Goal: Communication & Community: Answer question/provide support

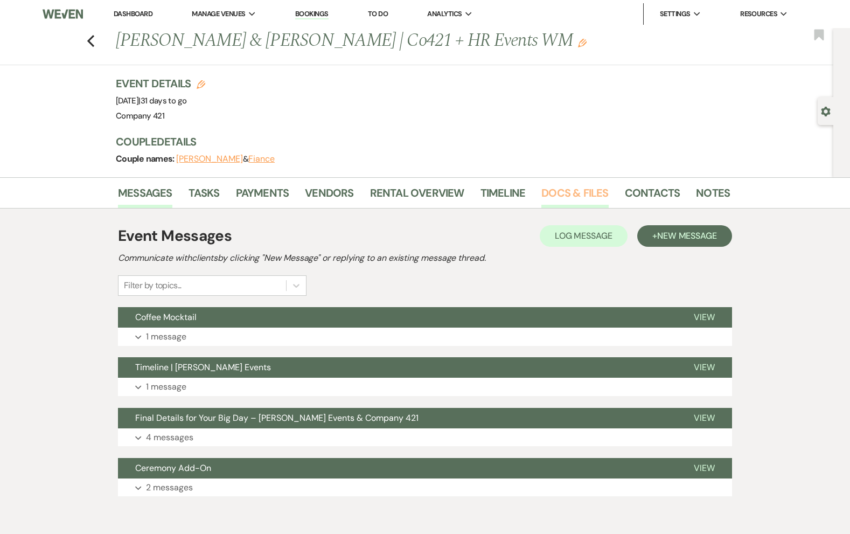
click at [579, 198] on link "Docs & Files" at bounding box center [575, 196] width 67 height 24
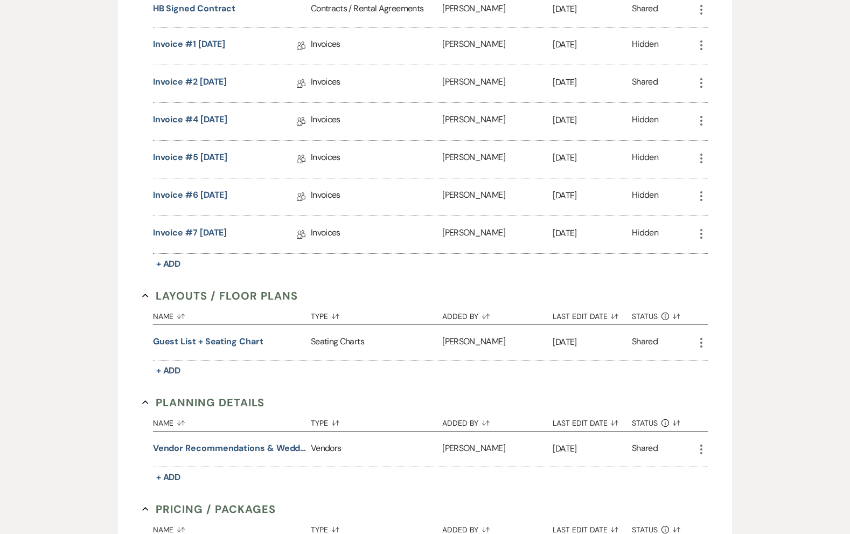
scroll to position [364, 0]
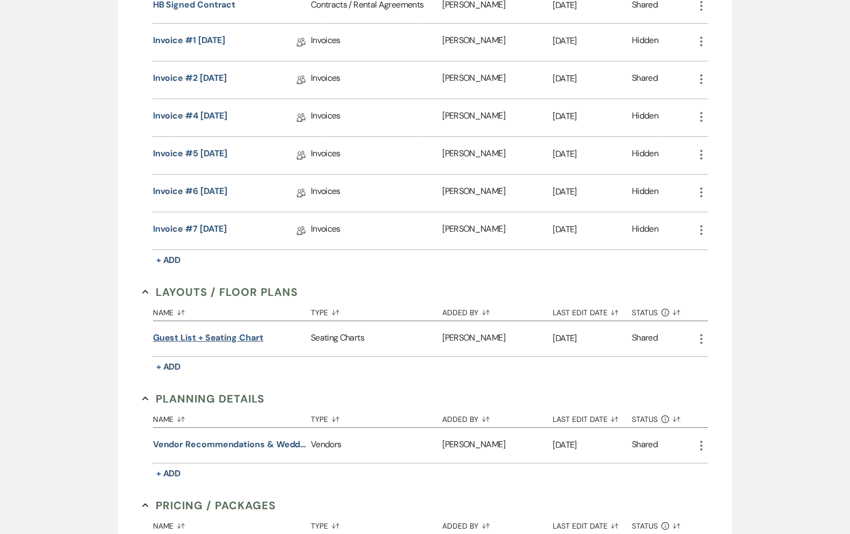
click at [247, 336] on button "Guest List + Seating Chart" at bounding box center [208, 337] width 110 height 13
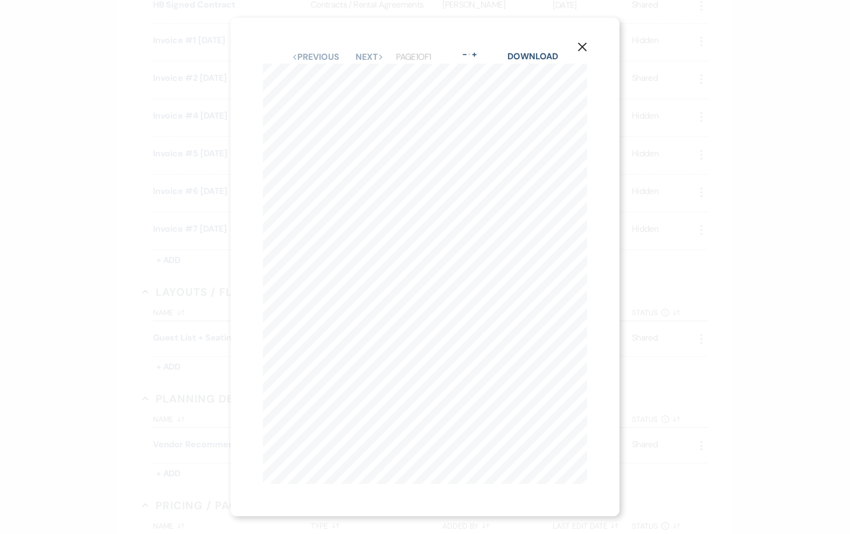
click at [583, 44] on icon "X" at bounding box center [583, 47] width 10 height 10
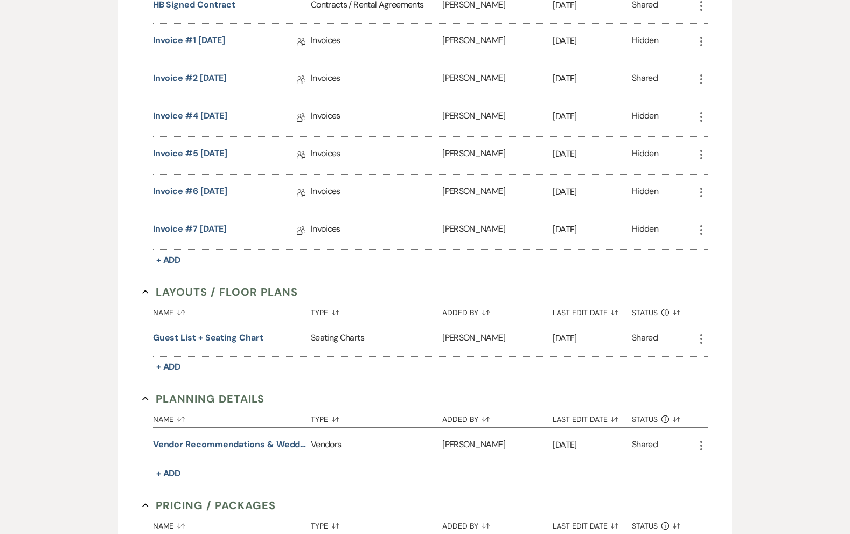
scroll to position [0, 0]
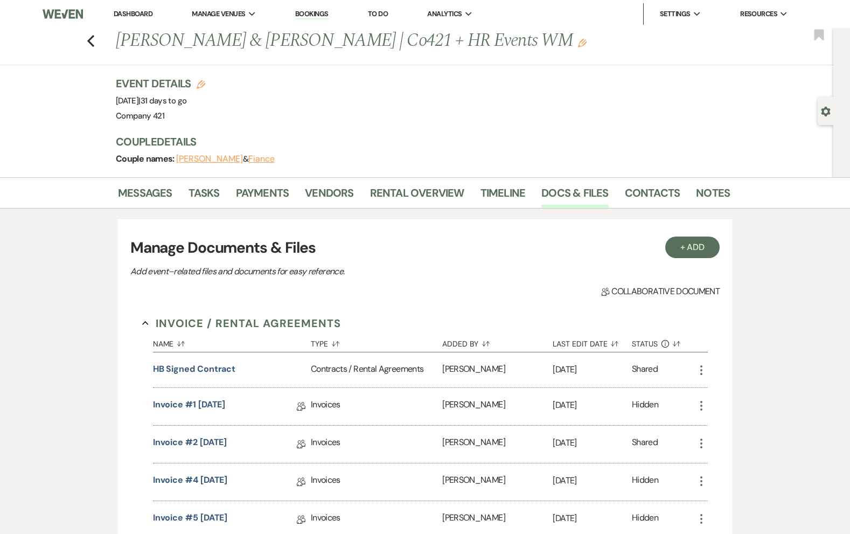
click at [129, 10] on link "Dashboard" at bounding box center [133, 13] width 39 height 9
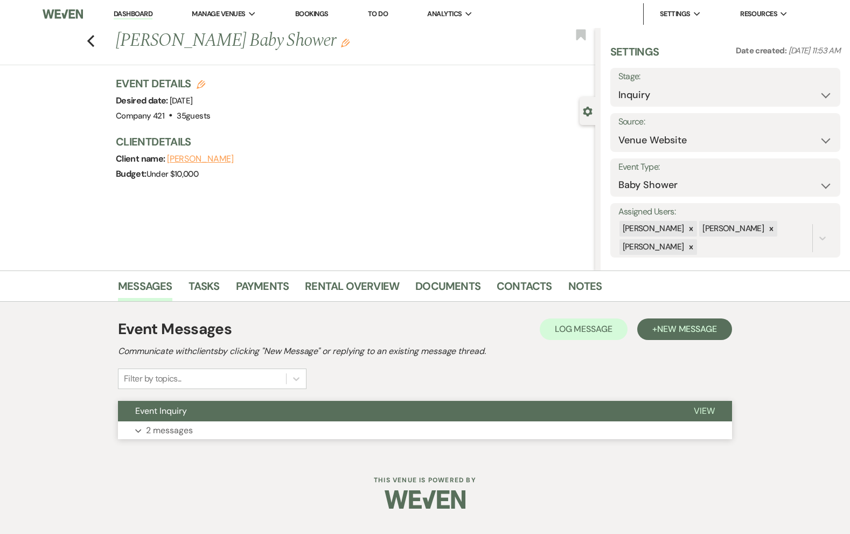
click at [209, 418] on button "Event Inquiry" at bounding box center [397, 411] width 559 height 20
click at [229, 434] on button "Expand 2 messages" at bounding box center [425, 430] width 614 height 18
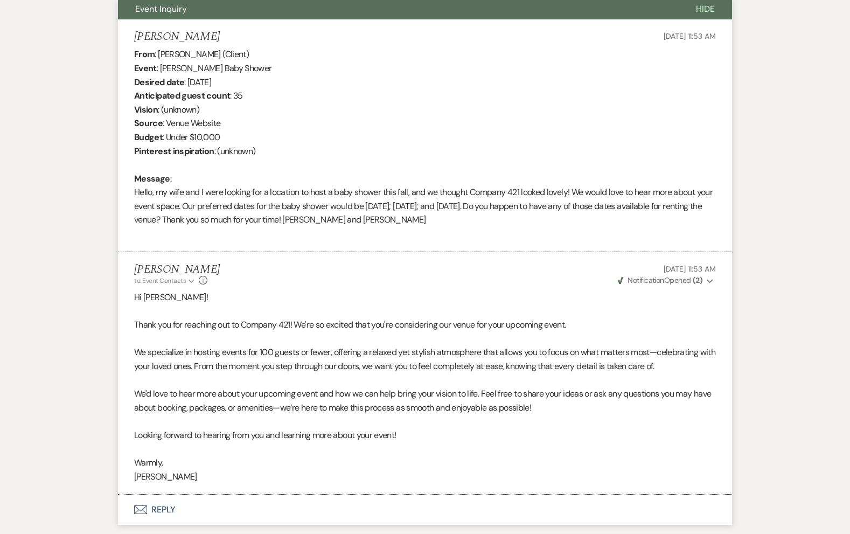
scroll to position [479, 0]
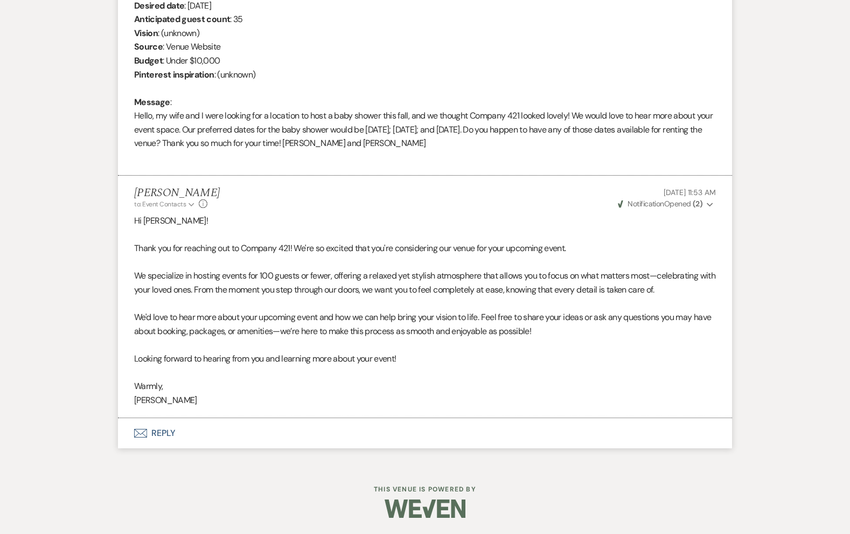
click at [160, 430] on button "Envelope Reply" at bounding box center [425, 433] width 614 height 30
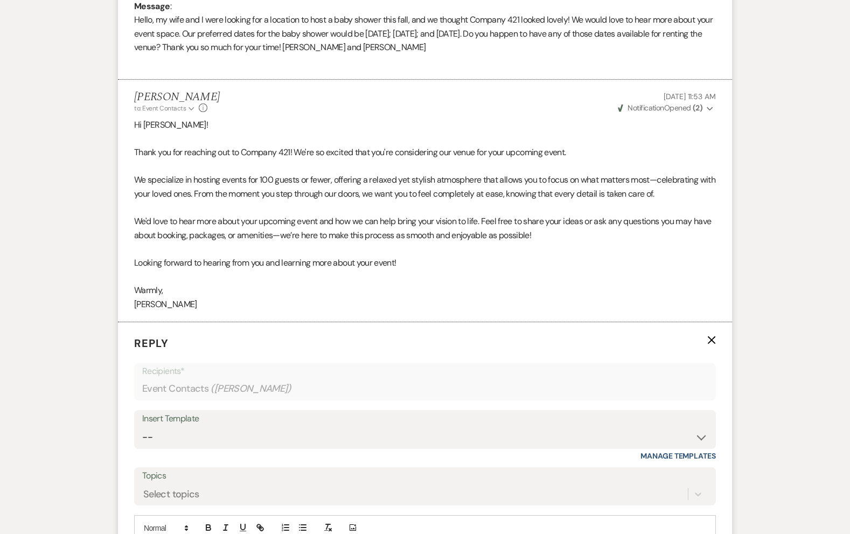
scroll to position [739, 0]
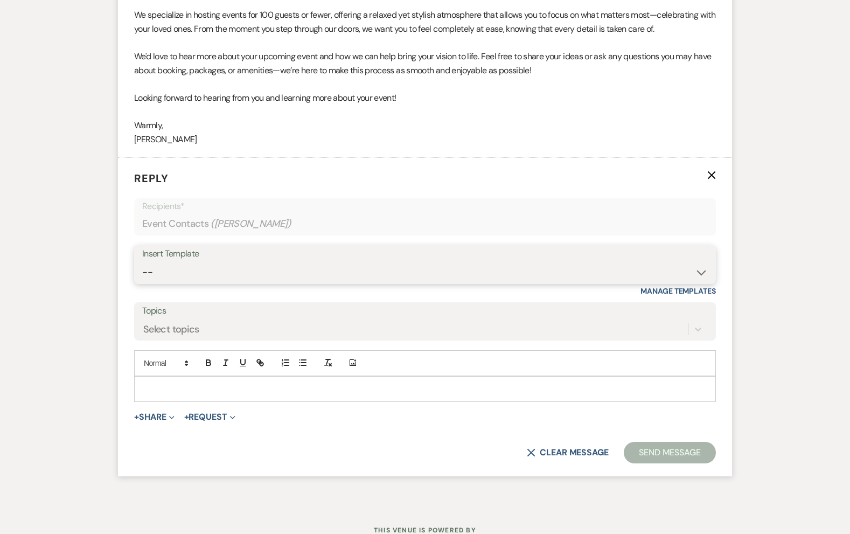
click at [210, 264] on select "-- Weven Planning Portal Introduction (Booked Events) Initial Inquiry Response …" at bounding box center [425, 272] width 566 height 21
select select "4859"
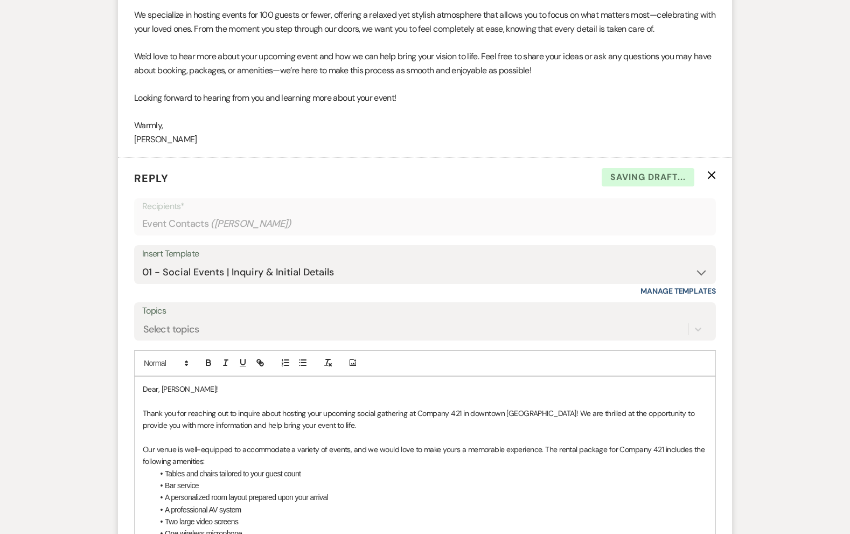
click at [360, 425] on p "Thank you for reaching out to inquire about hosting your upcoming social gather…" at bounding box center [425, 419] width 565 height 24
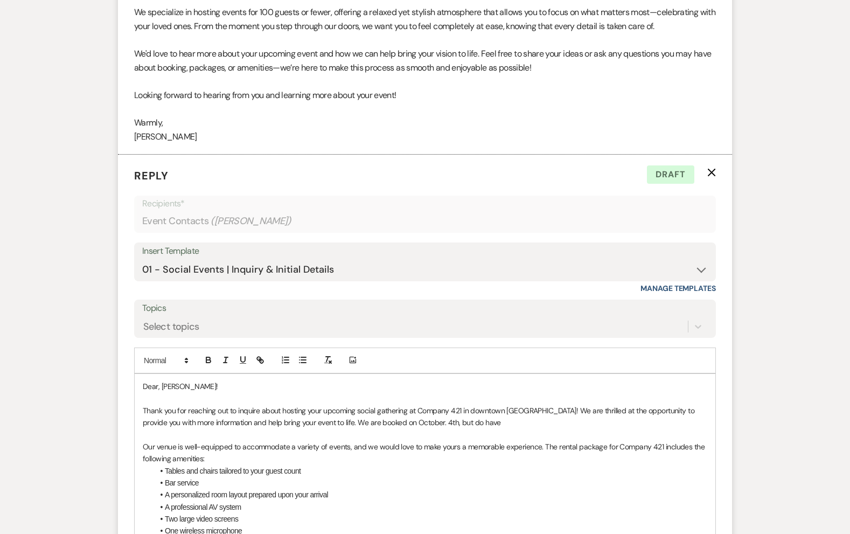
click at [471, 427] on p "Thank you for reaching out to inquire about hosting your upcoming social gather…" at bounding box center [425, 417] width 565 height 24
click at [418, 425] on p "Thank you for reaching out to inquire about hosting your upcoming social gather…" at bounding box center [425, 417] width 565 height 24
click at [551, 423] on p "Thank you for reaching out to inquire about hosting your upcoming social gather…" at bounding box center [425, 417] width 565 height 24
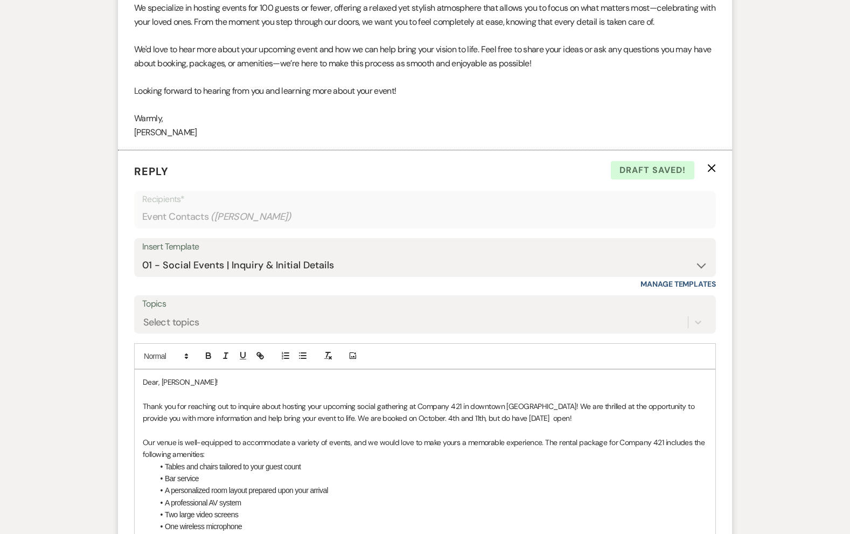
scroll to position [1015, 0]
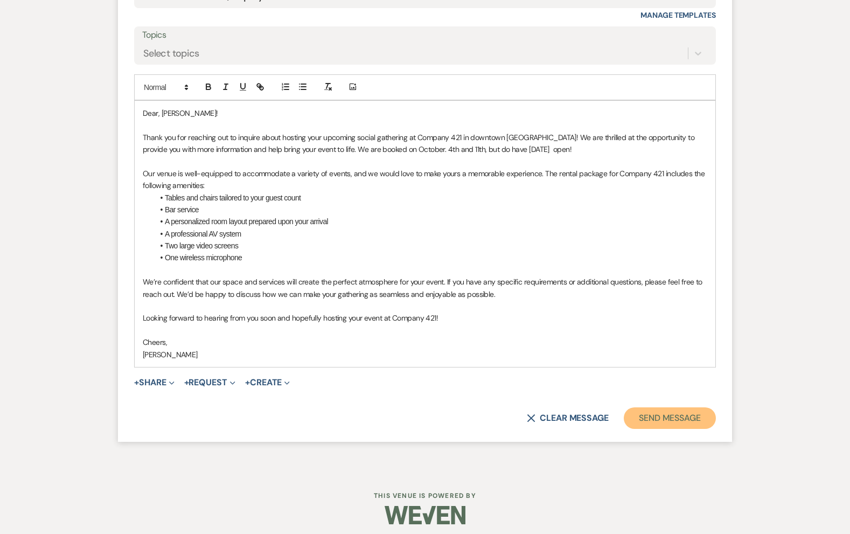
click at [656, 417] on button "Send Message" at bounding box center [670, 418] width 92 height 22
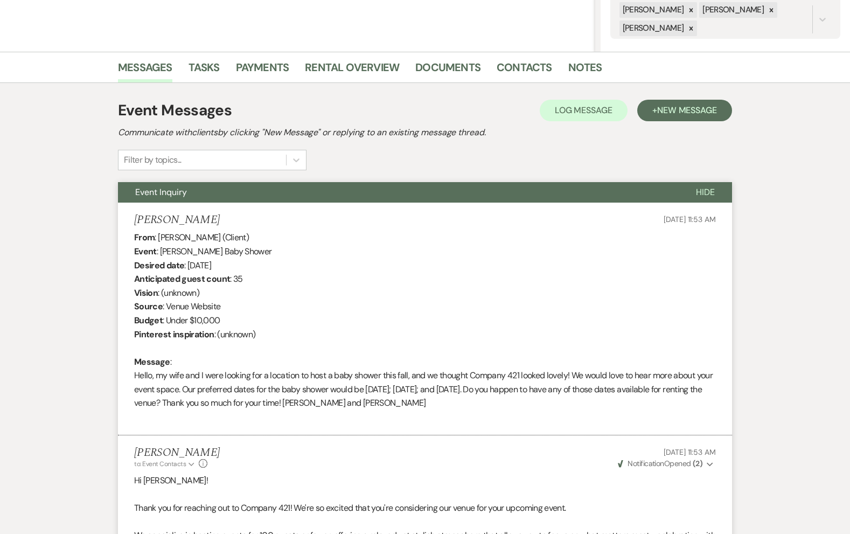
scroll to position [0, 0]
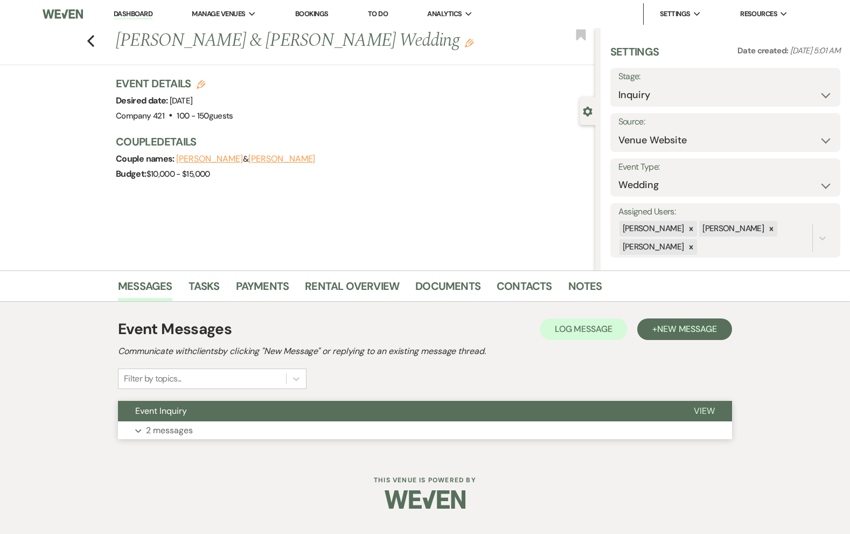
click at [303, 413] on button "Event Inquiry" at bounding box center [397, 411] width 559 height 20
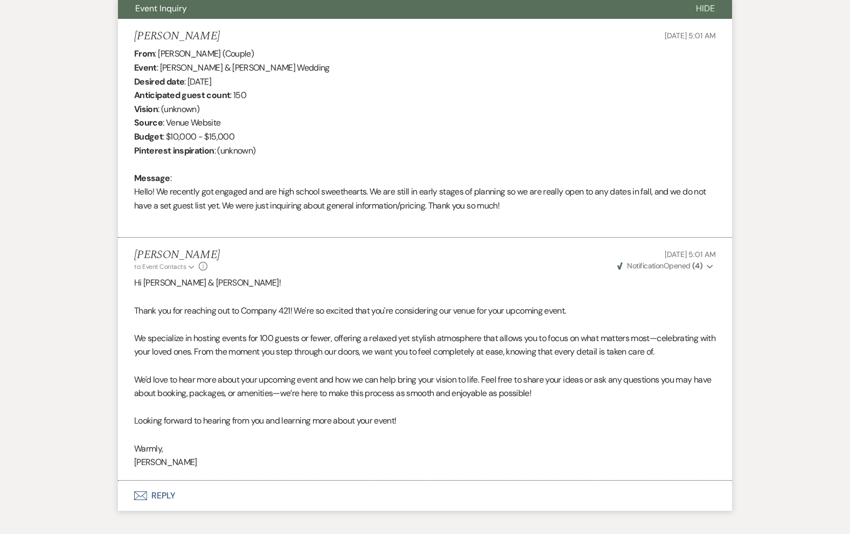
scroll to position [404, 0]
click at [162, 500] on button "Envelope Reply" at bounding box center [425, 495] width 614 height 30
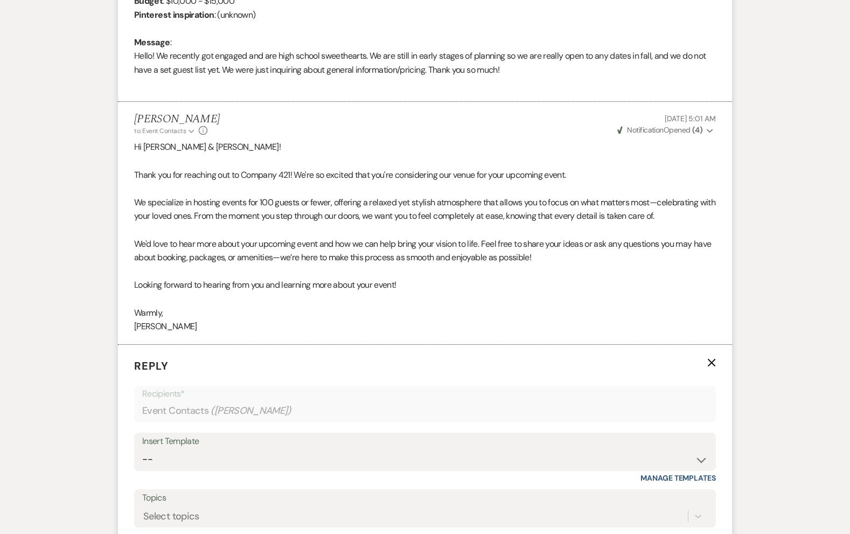
scroll to position [592, 0]
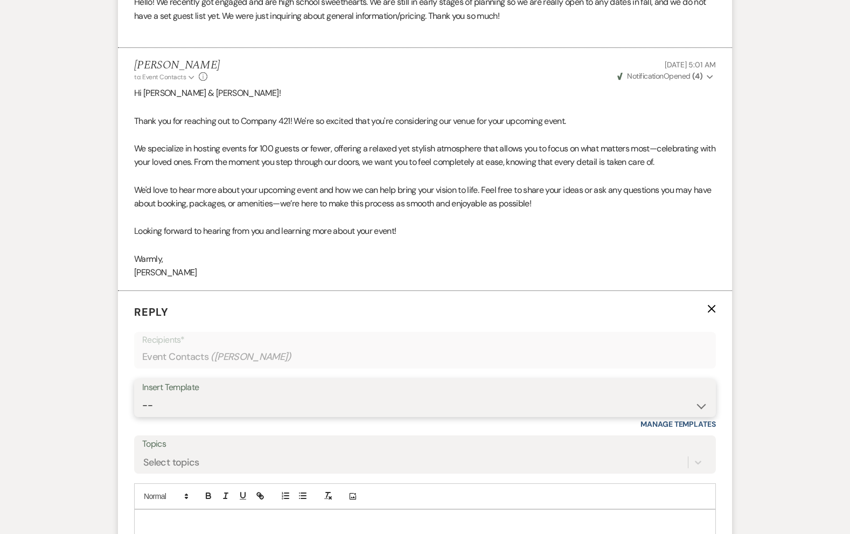
click at [233, 400] on select "-- Weven Planning Portal Introduction (Booked Events) Initial Inquiry Response …" at bounding box center [425, 405] width 566 height 21
select select "4837"
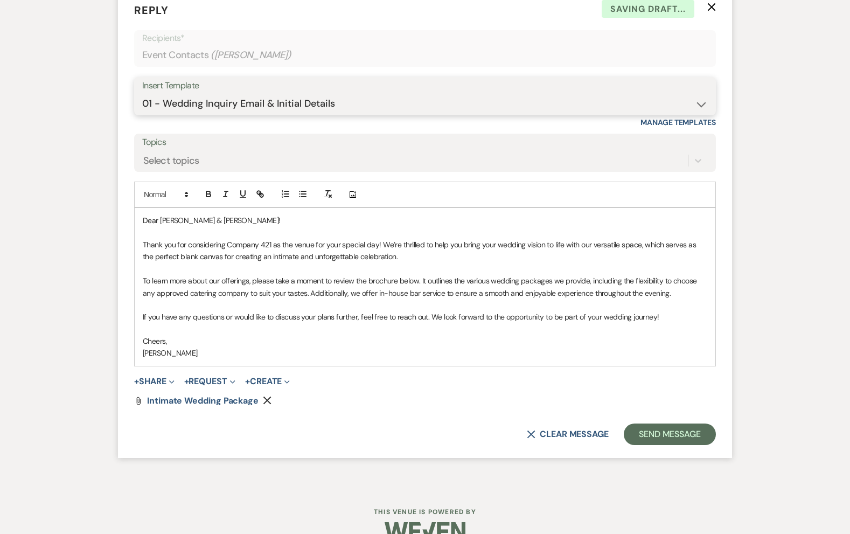
scroll to position [896, 0]
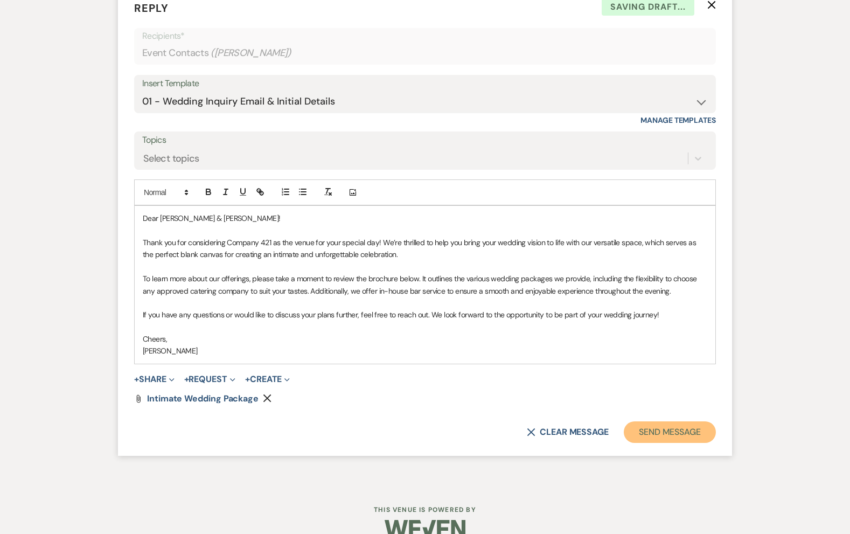
click at [640, 432] on button "Send Message" at bounding box center [670, 432] width 92 height 22
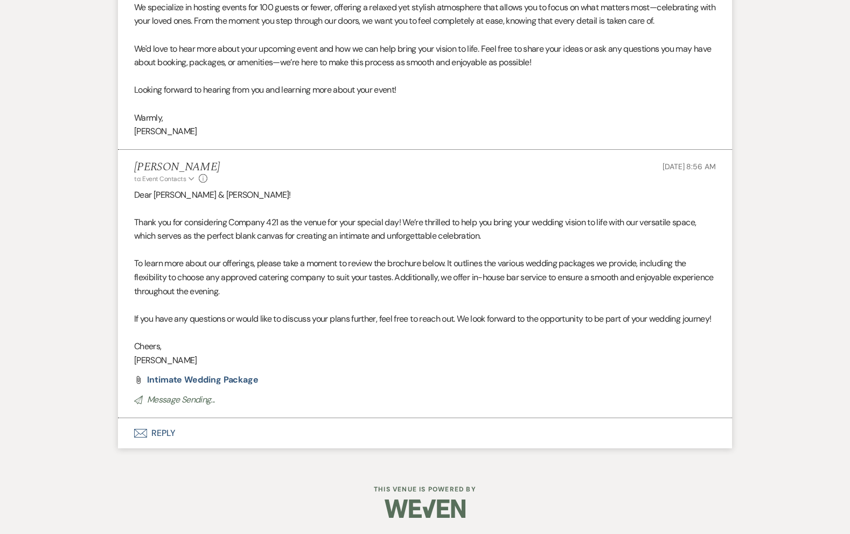
scroll to position [733, 0]
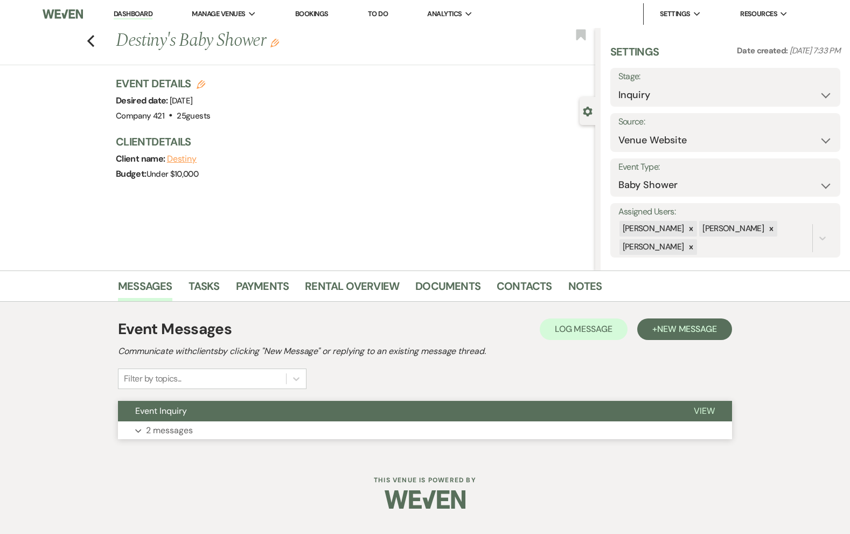
click at [333, 427] on button "Expand 2 messages" at bounding box center [425, 430] width 614 height 18
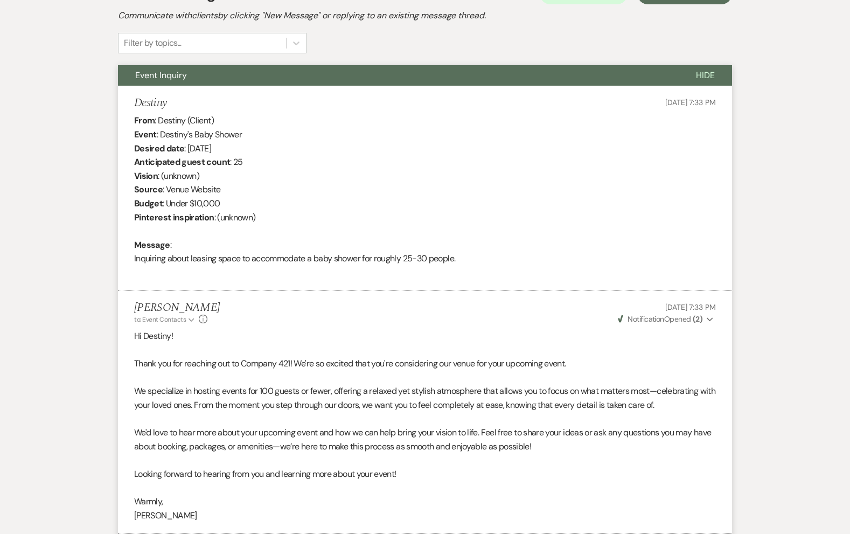
scroll to position [451, 0]
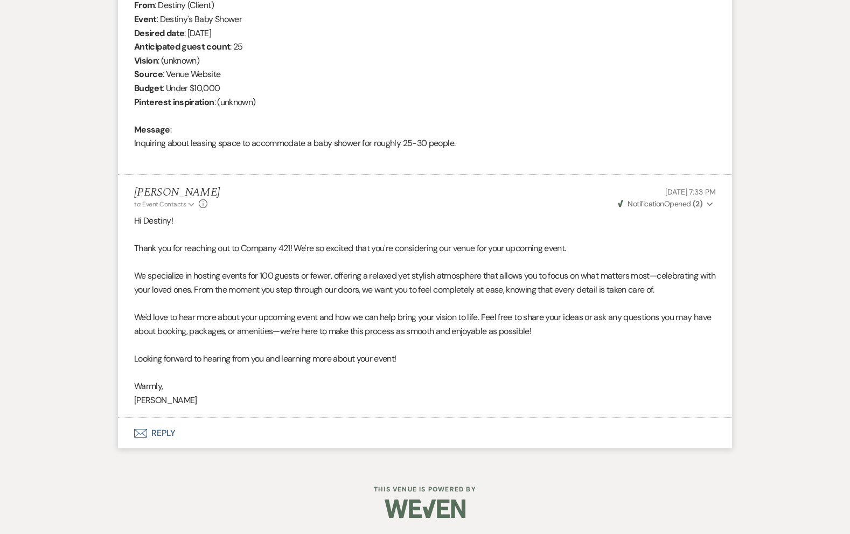
click at [163, 435] on button "Envelope Reply" at bounding box center [425, 433] width 614 height 30
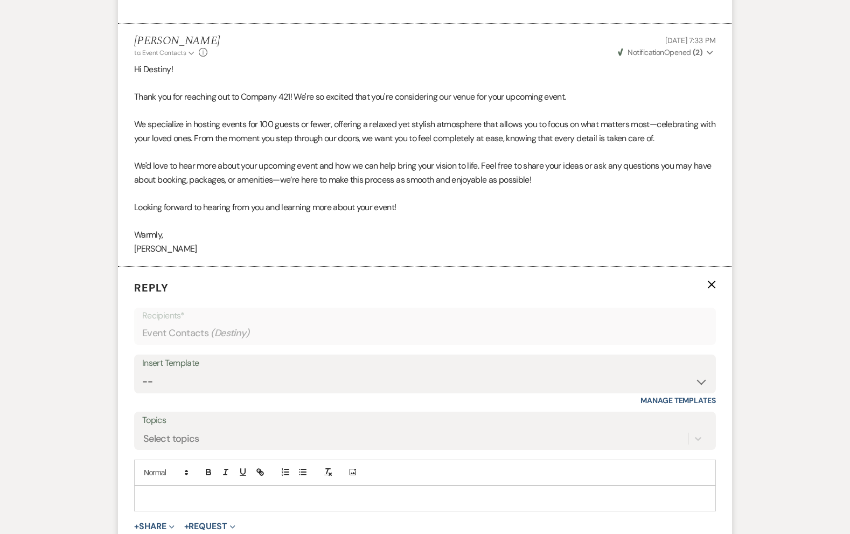
scroll to position [619, 0]
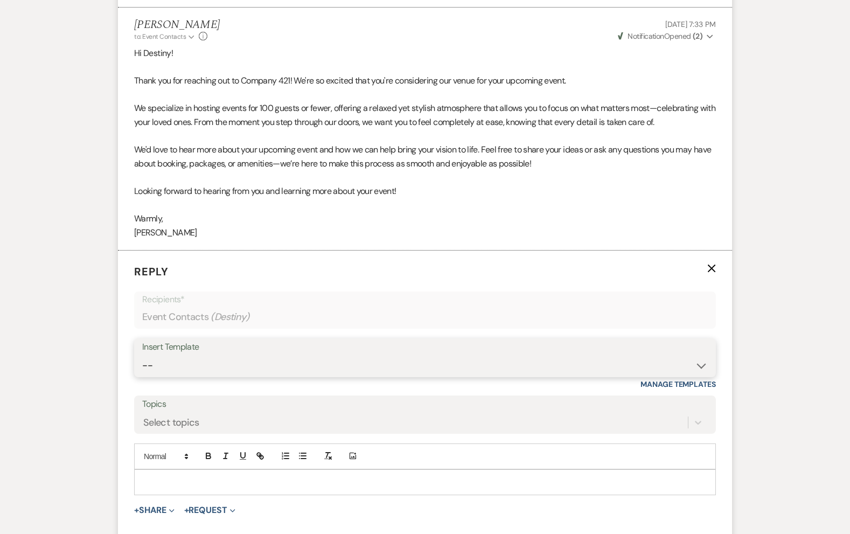
click at [213, 364] on select "-- Weven Planning Portal Introduction (Booked Events) Initial Inquiry Response …" at bounding box center [425, 365] width 566 height 21
select select "4859"
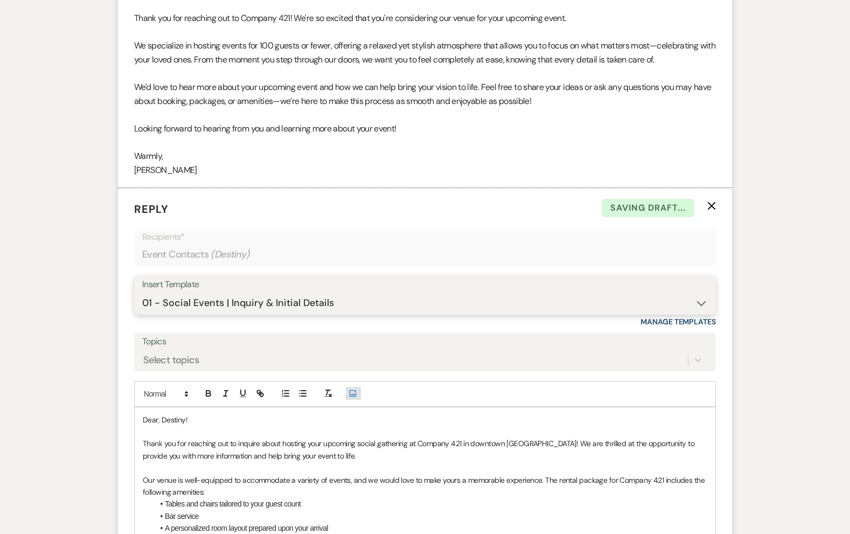
scroll to position [705, 0]
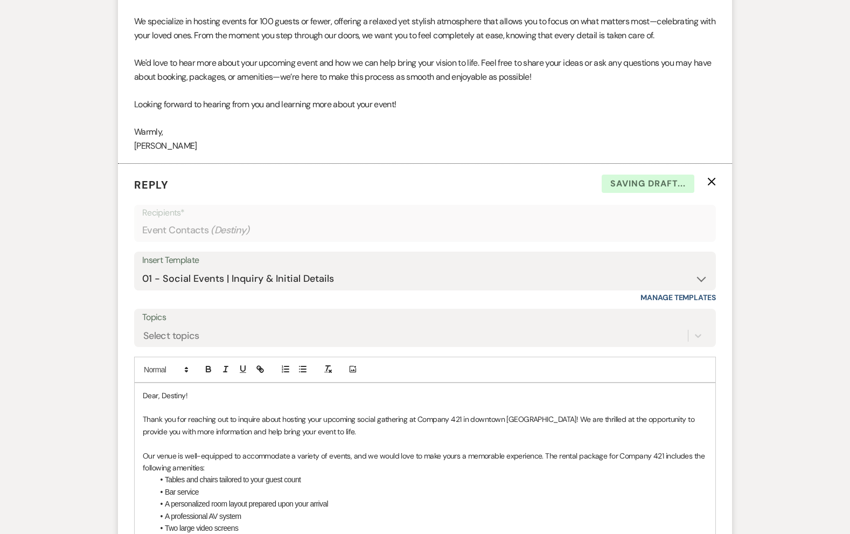
click at [348, 441] on p at bounding box center [425, 444] width 565 height 12
click at [343, 429] on p "Thank you for reaching out to inquire about hosting your upcoming social gather…" at bounding box center [425, 425] width 565 height 24
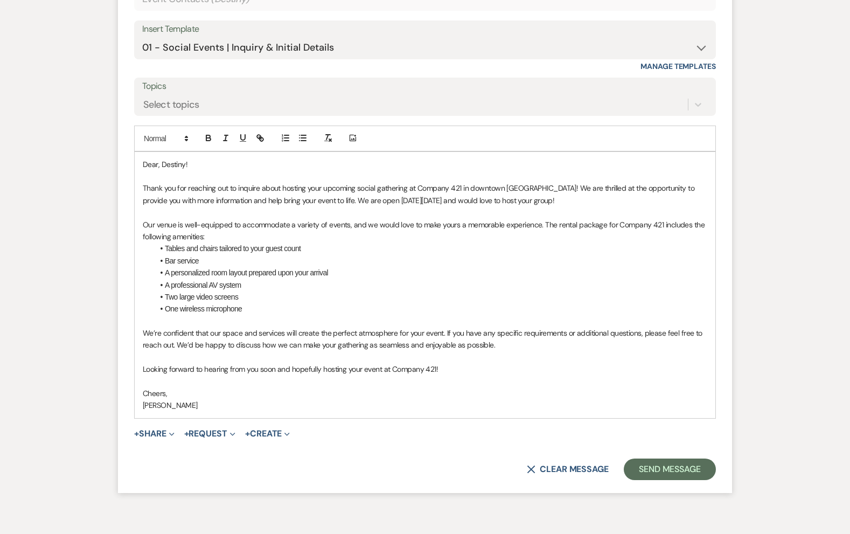
scroll to position [994, 0]
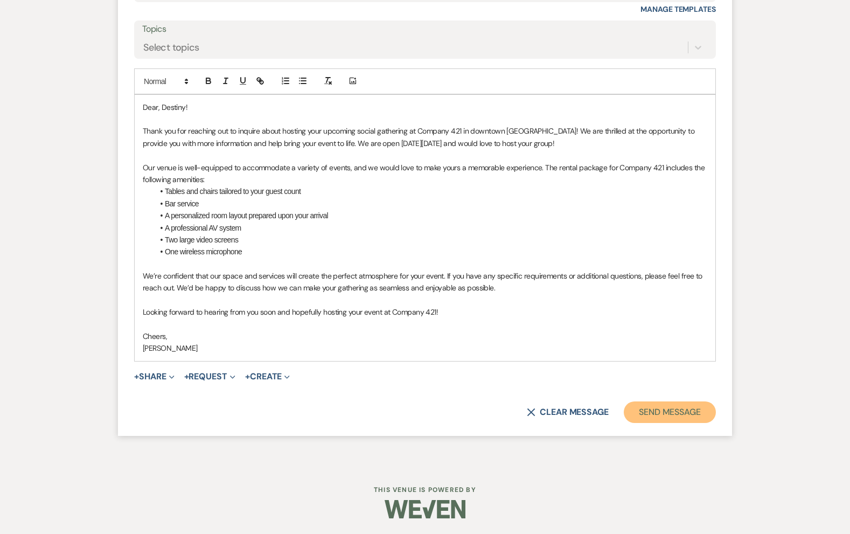
click at [641, 414] on button "Send Message" at bounding box center [670, 413] width 92 height 22
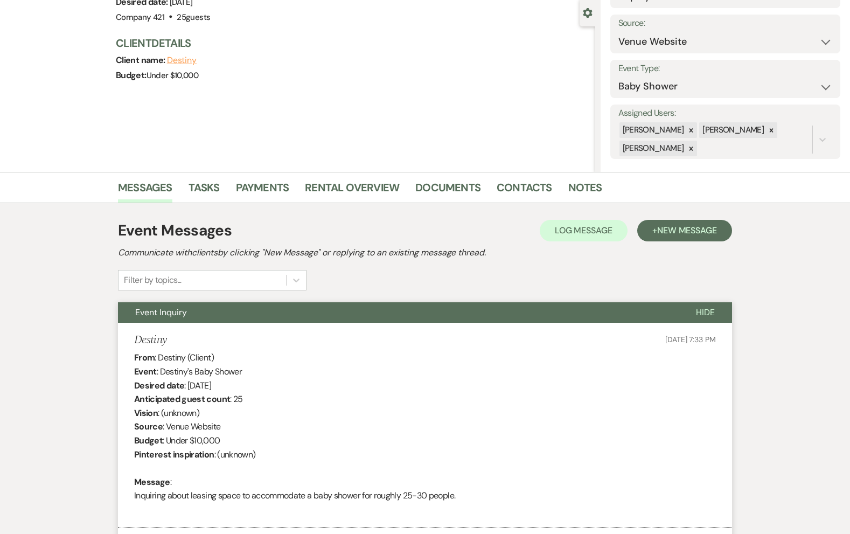
scroll to position [100, 0]
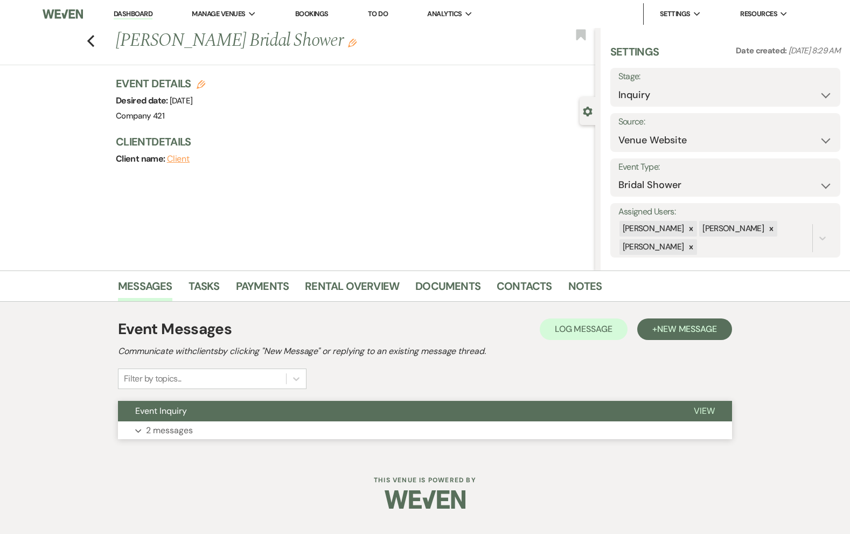
click at [232, 421] on div "Event Inquiry View Expand 2 messages" at bounding box center [425, 420] width 614 height 39
click at [234, 435] on button "Expand 2 messages" at bounding box center [425, 430] width 614 height 18
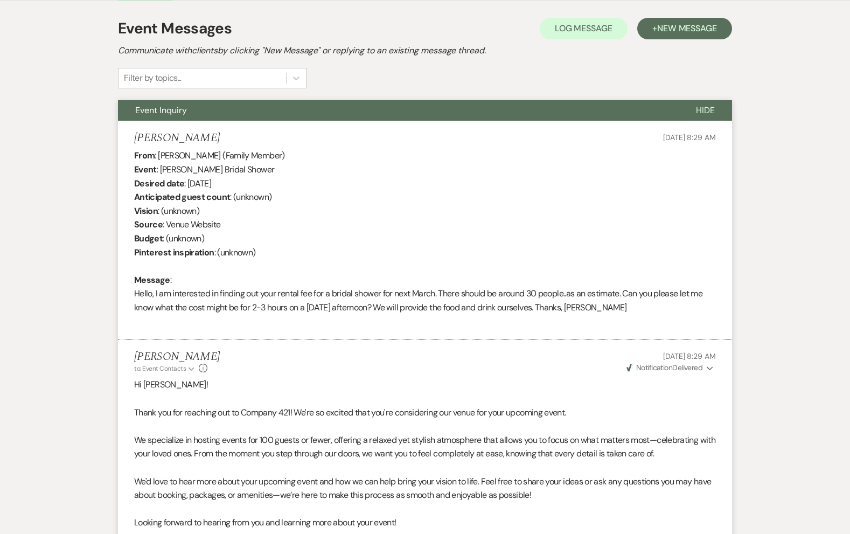
scroll to position [313, 0]
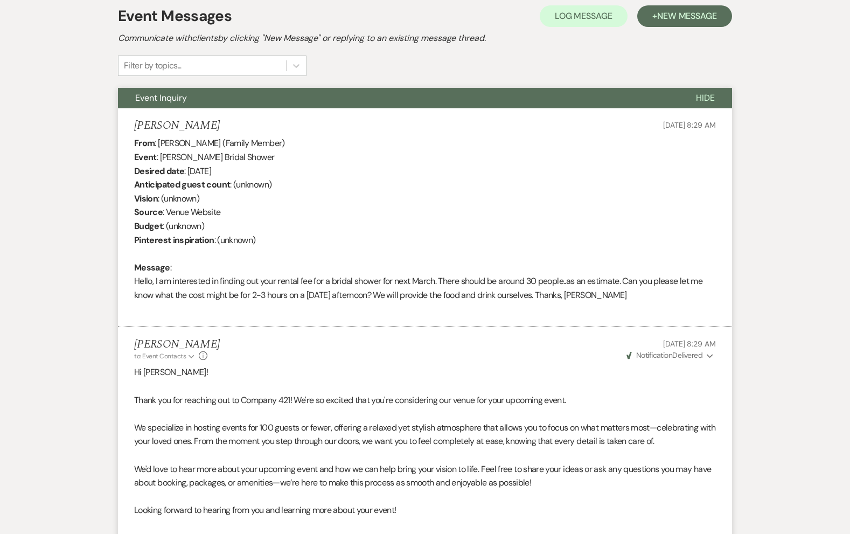
drag, startPoint x: 582, startPoint y: 295, endPoint x: 661, endPoint y: 297, distance: 79.3
click at [661, 297] on div "From : [PERSON_NAME] (Family Member) Event : [PERSON_NAME] Bridal Shower Desire…" at bounding box center [425, 225] width 582 height 179
copy div "[PERSON_NAME]"
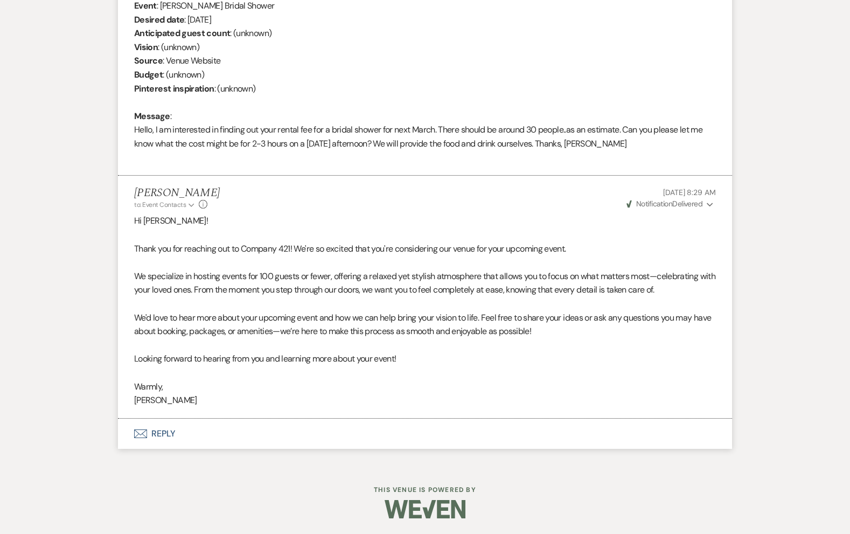
click at [154, 438] on button "Envelope Reply" at bounding box center [425, 434] width 614 height 30
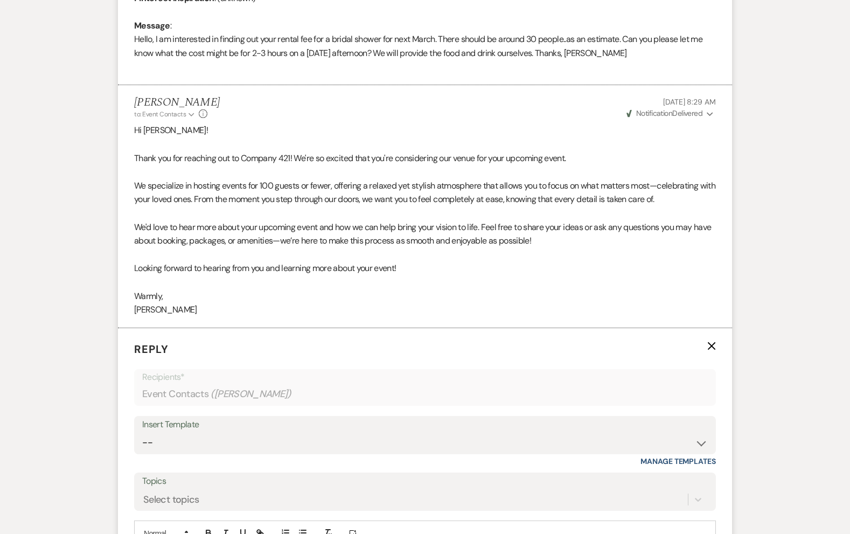
scroll to position [537, 0]
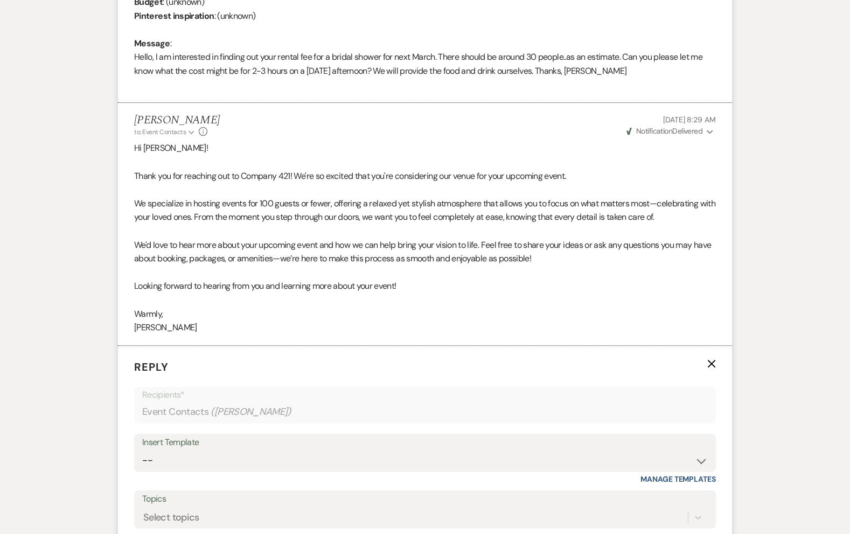
click at [410, 211] on p "We specialize in hosting events for 100 guests or fewer, offering a relaxed yet…" at bounding box center [425, 210] width 582 height 27
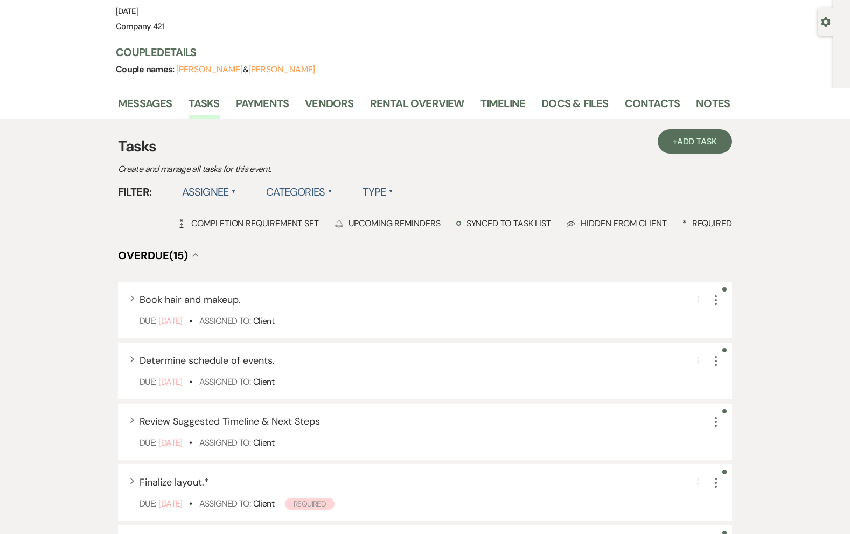
scroll to position [102, 0]
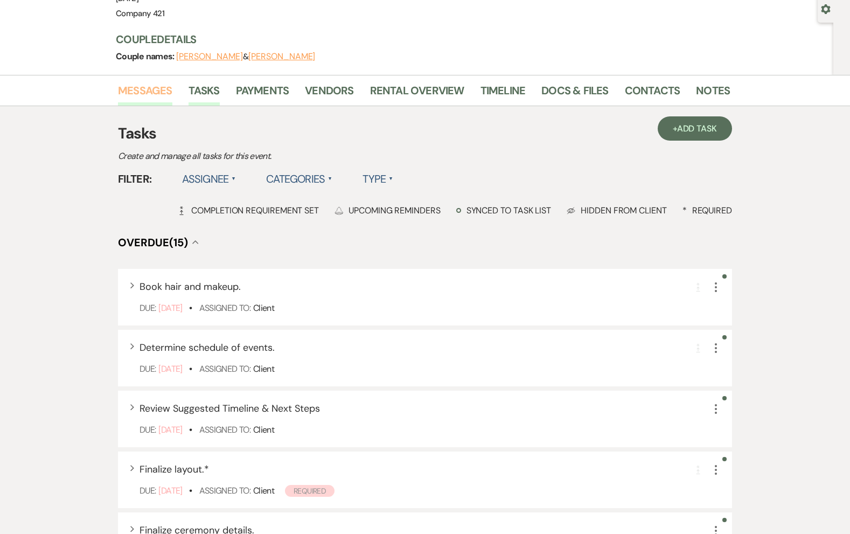
click at [151, 90] on link "Messages" at bounding box center [145, 94] width 54 height 24
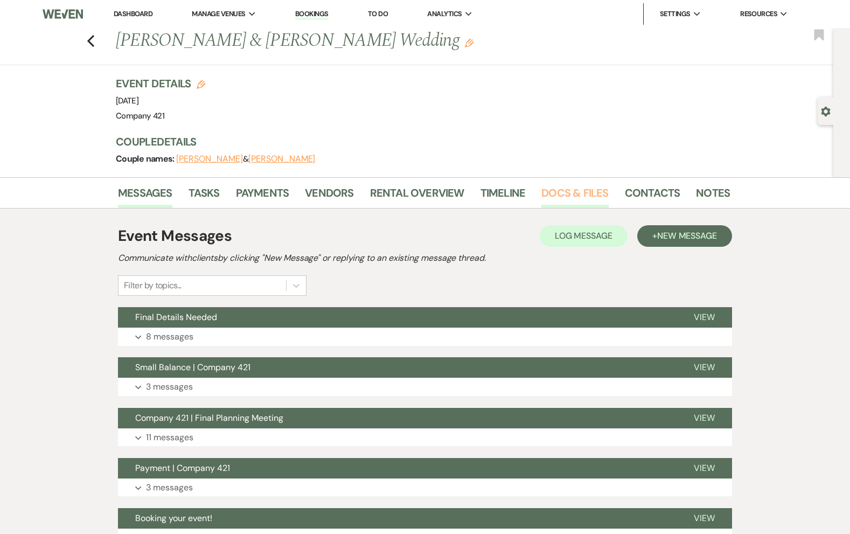
click at [572, 191] on link "Docs & Files" at bounding box center [575, 196] width 67 height 24
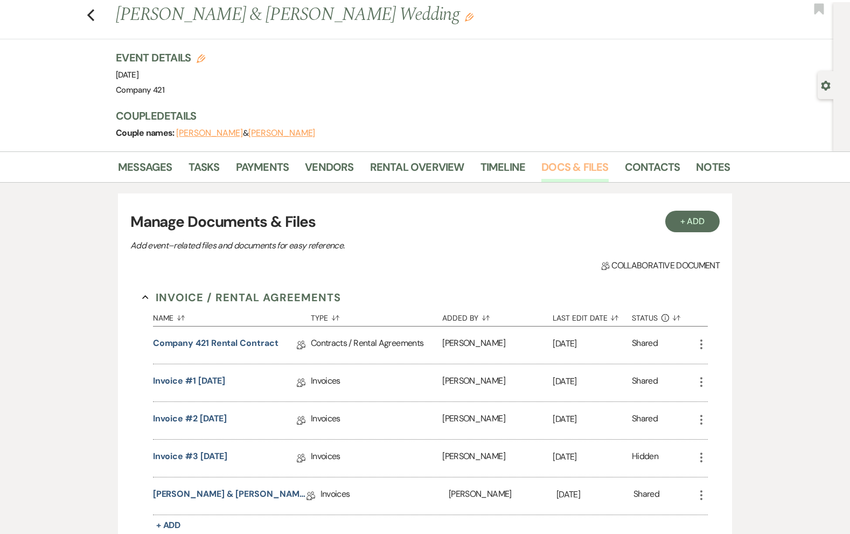
scroll to position [30, 0]
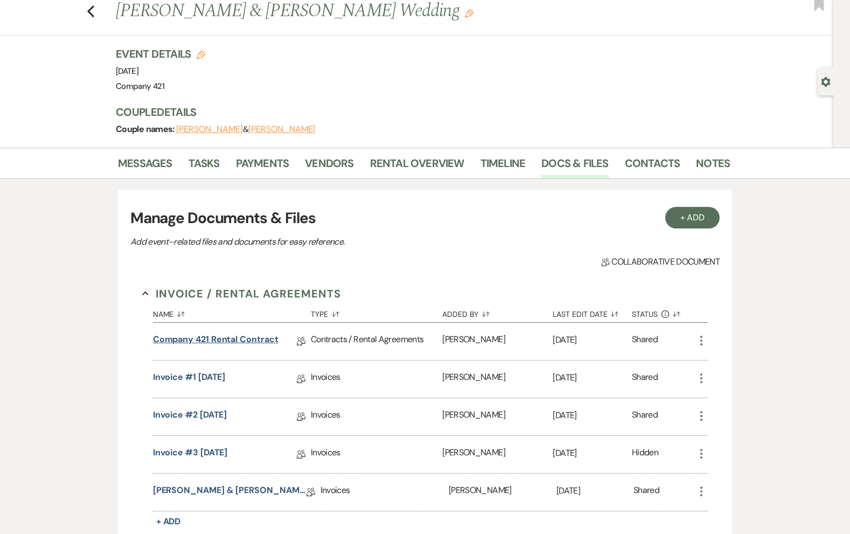
click at [251, 338] on link "Company 421 Rental Contract" at bounding box center [216, 341] width 126 height 17
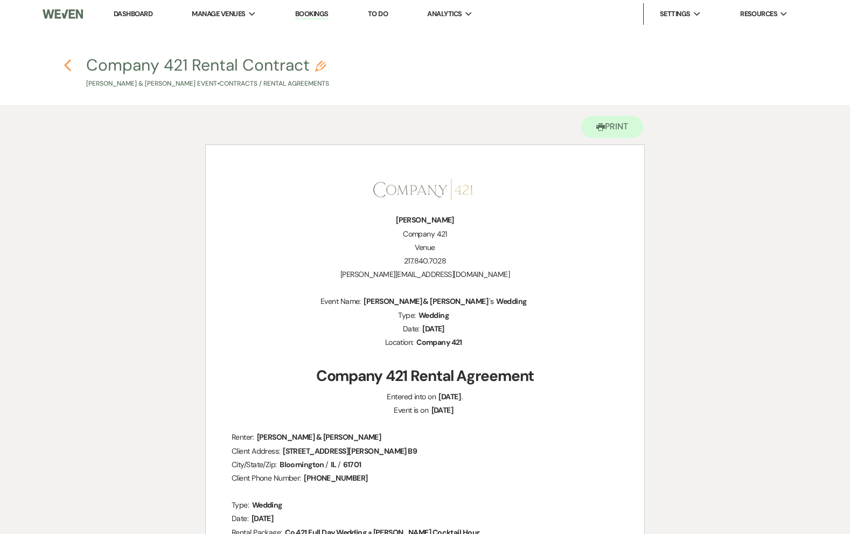
click at [68, 64] on icon "Previous" at bounding box center [68, 65] width 8 height 13
click at [66, 65] on use "button" at bounding box center [67, 65] width 7 height 12
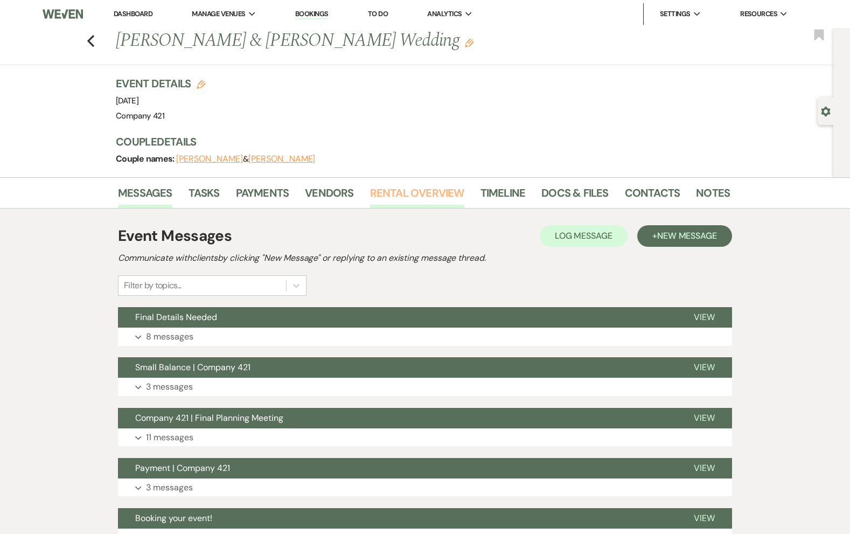
click at [399, 194] on link "Rental Overview" at bounding box center [417, 196] width 94 height 24
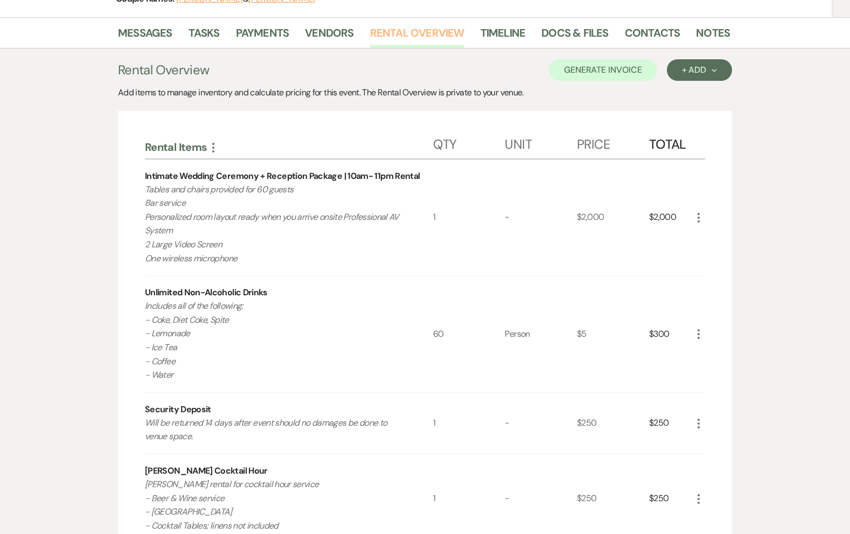
scroll to position [168, 0]
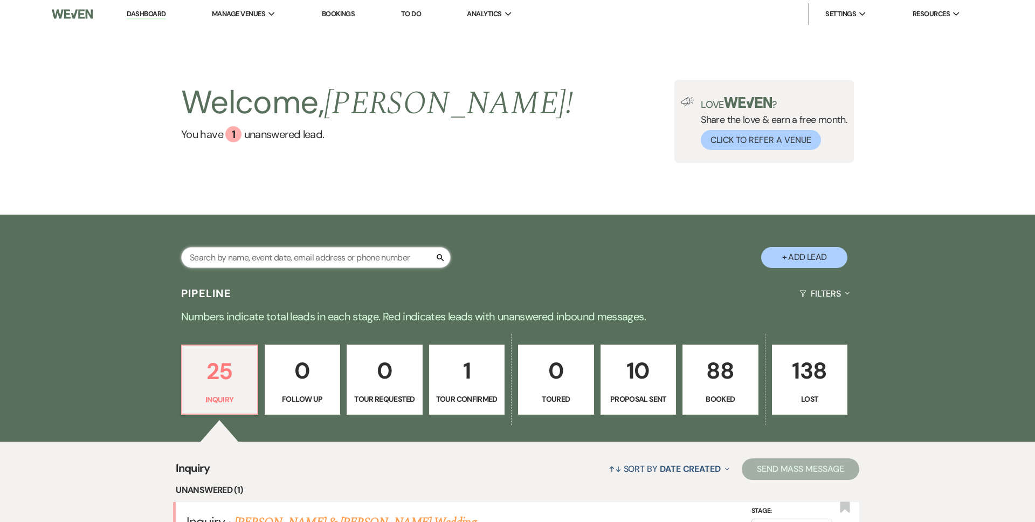
click at [267, 257] on input "text" at bounding box center [315, 257] width 269 height 21
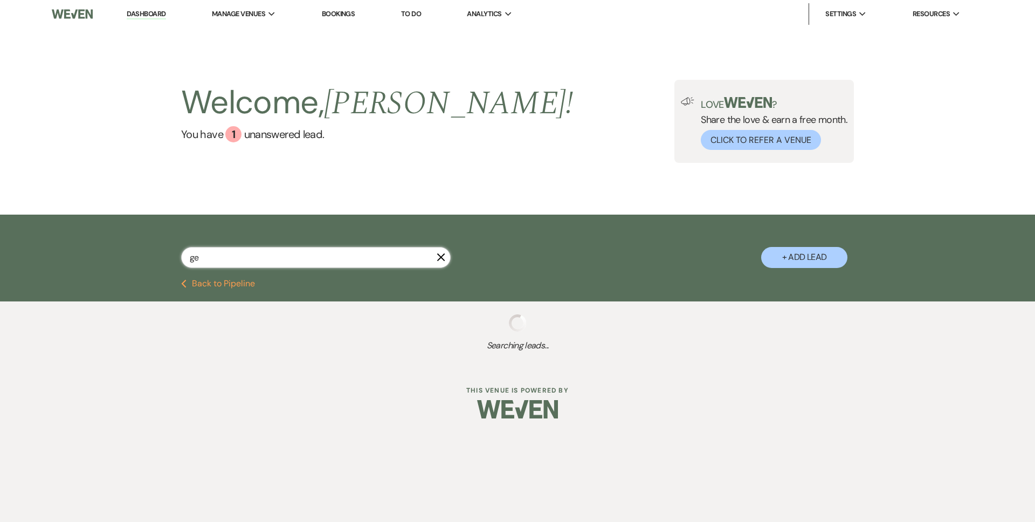
type input "g"
select select "8"
select select "5"
select select "8"
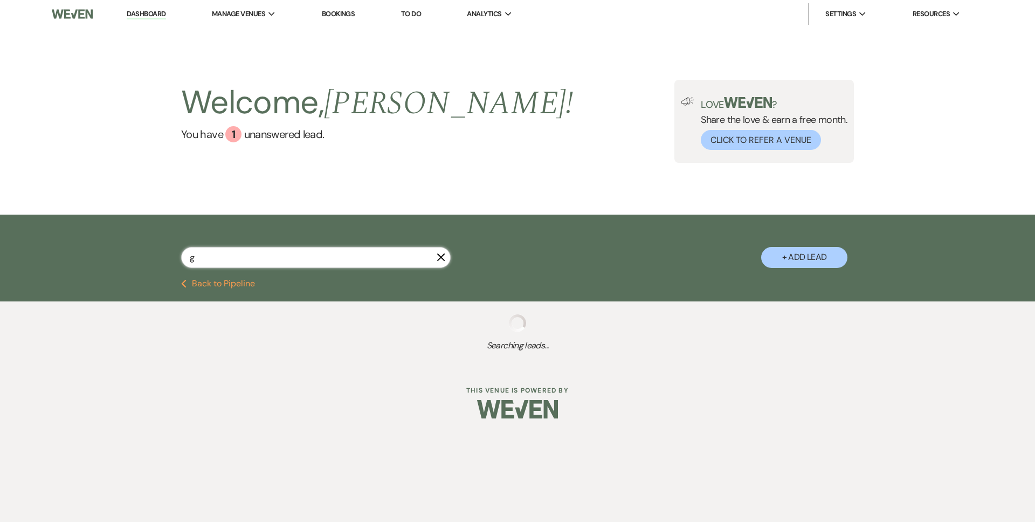
select select "8"
select select "7"
select select "8"
select select "6"
select select "4"
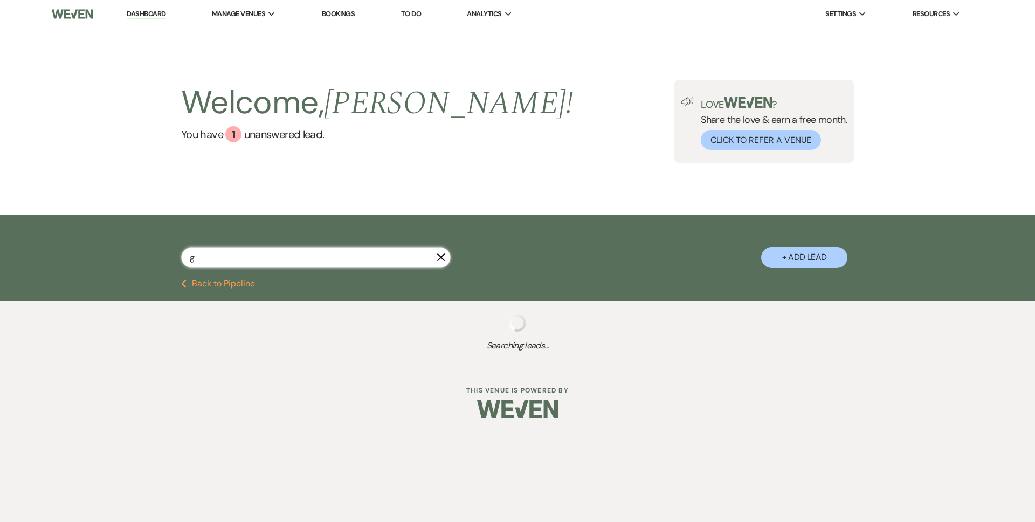
select select "8"
select select "6"
select select "8"
select select "7"
select select "8"
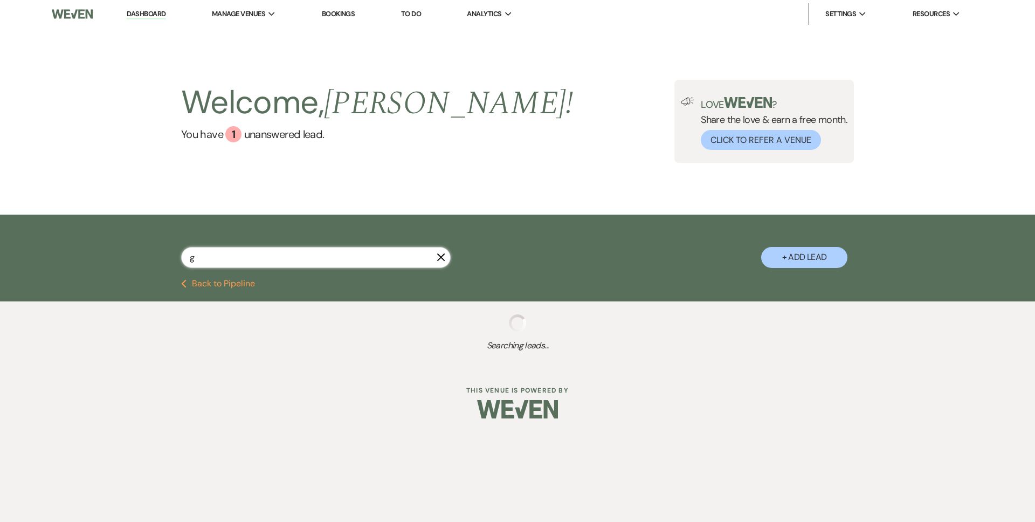
select select "7"
select select "8"
select select "5"
select select "8"
select select "4"
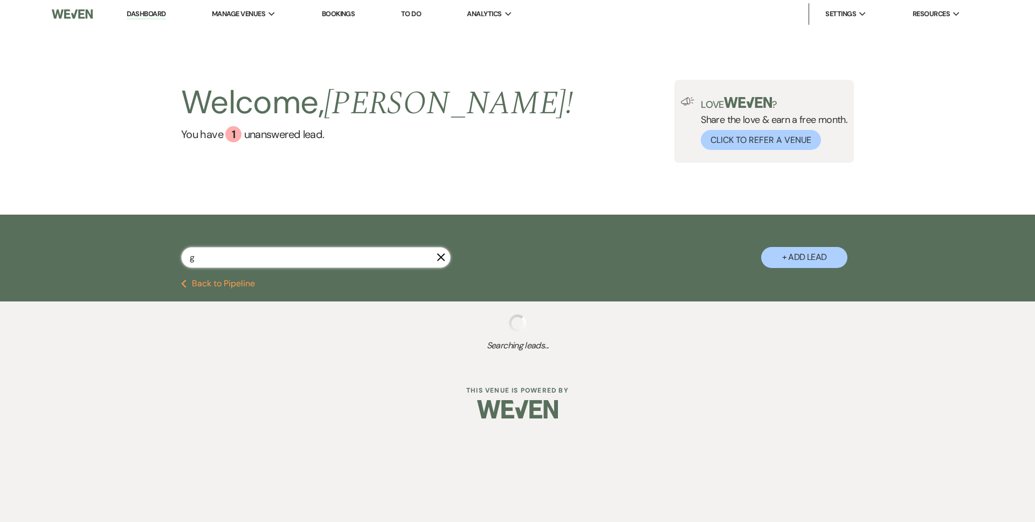
select select "8"
select select "6"
type input "ge"
select select "8"
select select "5"
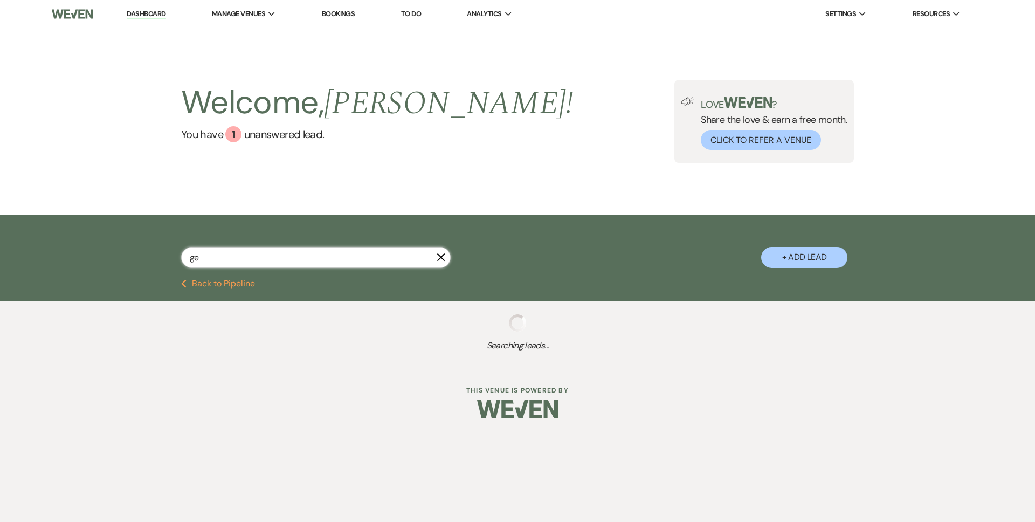
select select "8"
select select "7"
select select "8"
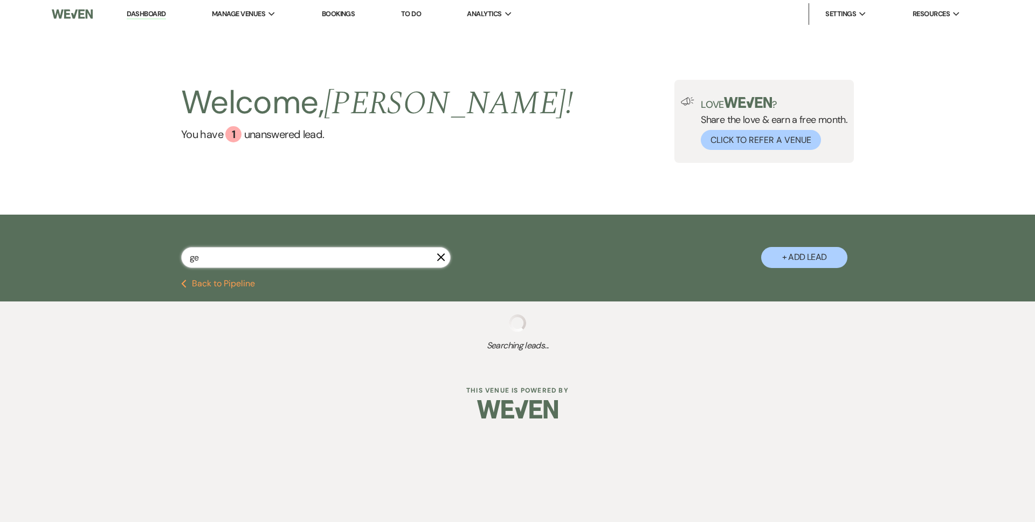
select select "6"
select select "4"
select select "8"
select select "6"
select select "8"
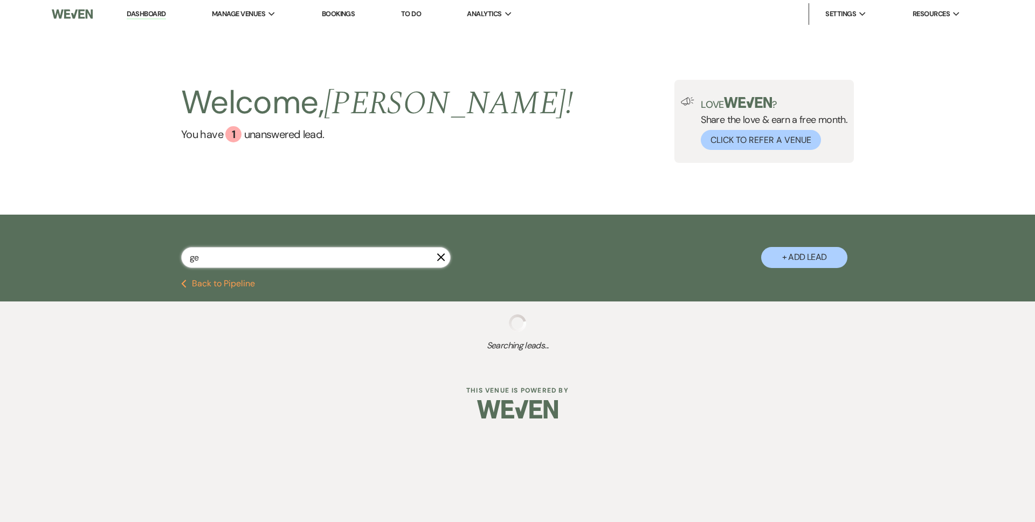
select select "7"
select select "8"
select select "7"
select select "8"
select select "5"
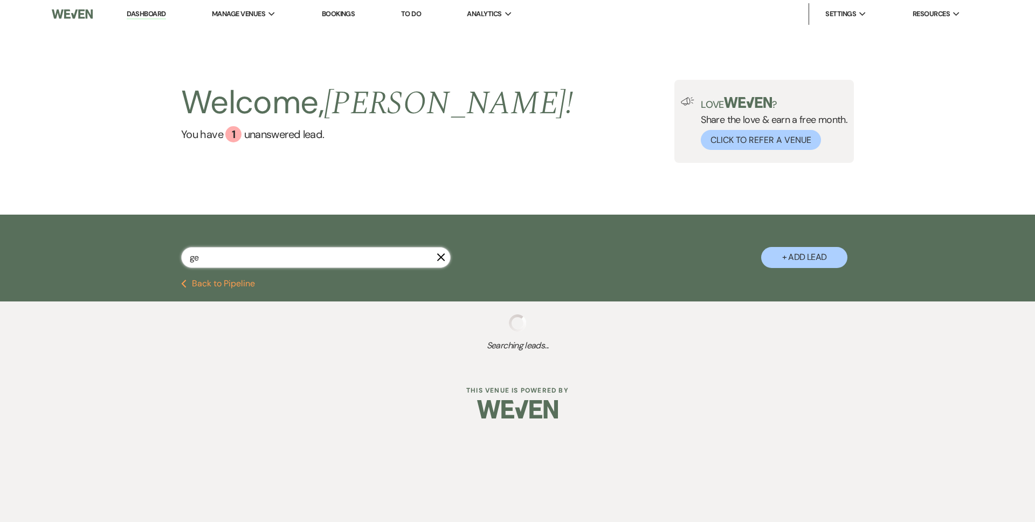
select select "8"
select select "4"
select select "8"
select select "6"
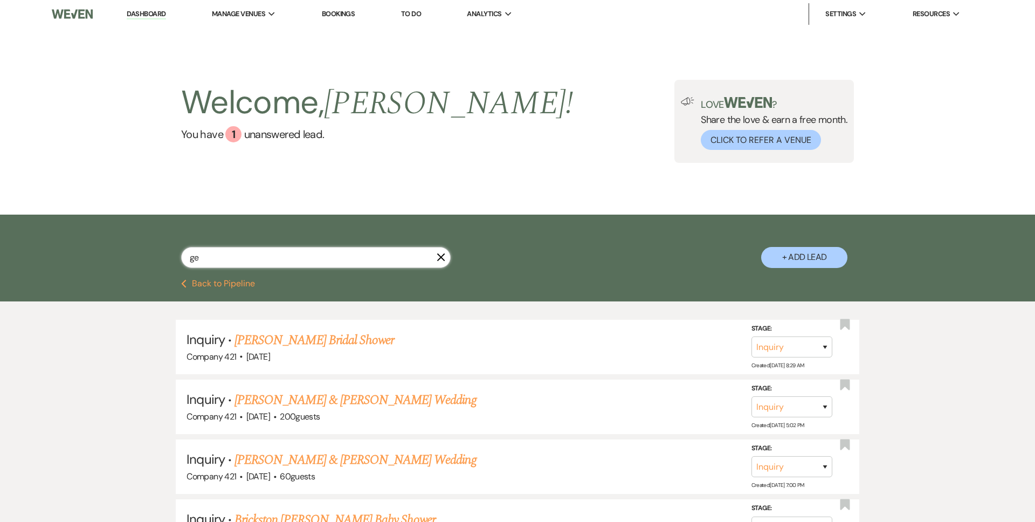
type input "g"
type input "[PERSON_NAME]"
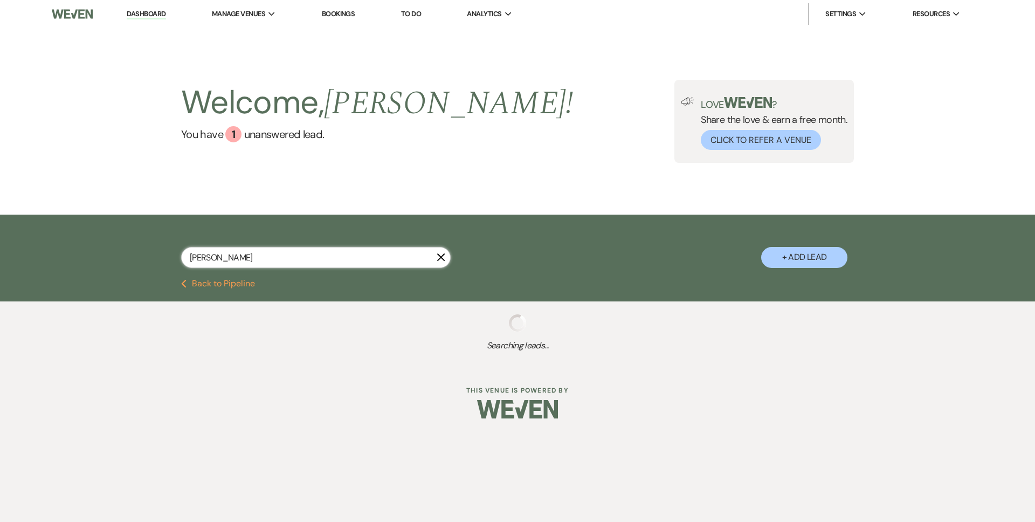
select select "6"
select select "8"
select select "6"
select select "8"
select select "3"
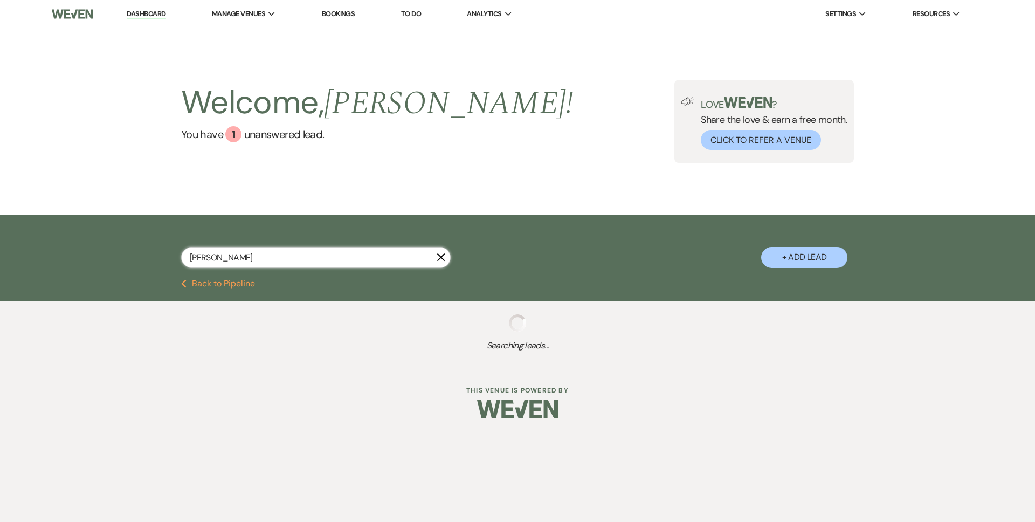
select select "8"
select select "6"
select select "8"
select select "7"
select select "8"
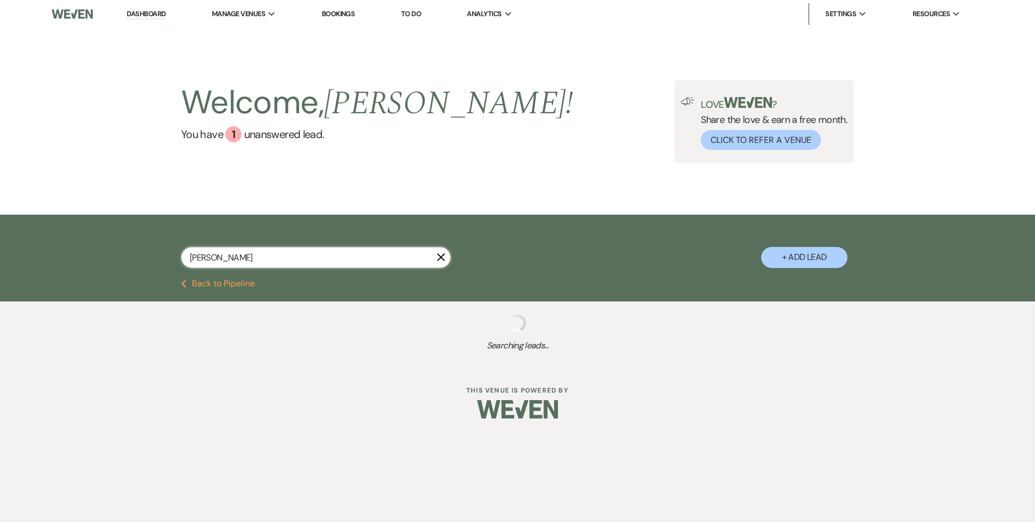
select select "5"
select select "8"
select select "5"
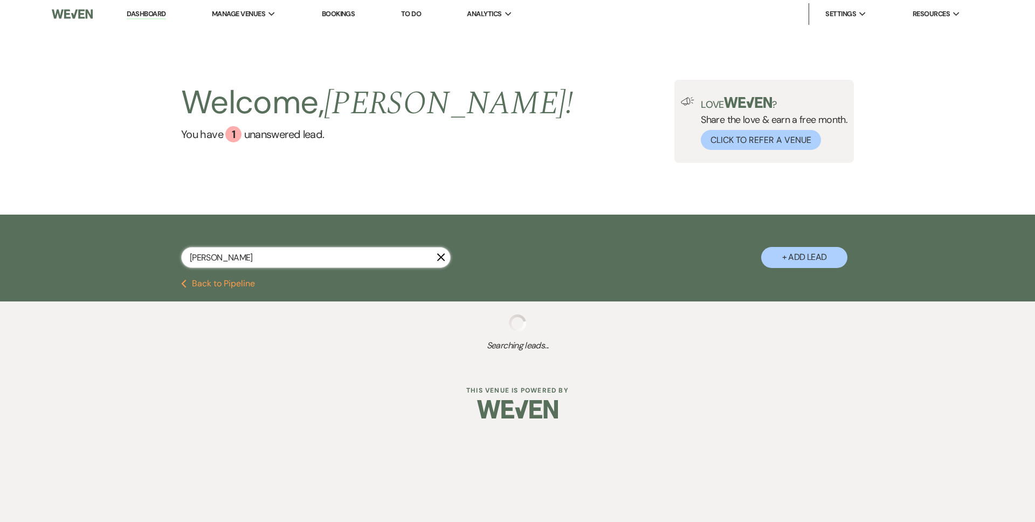
select select "8"
select select "3"
select select "8"
select select "6"
select select "8"
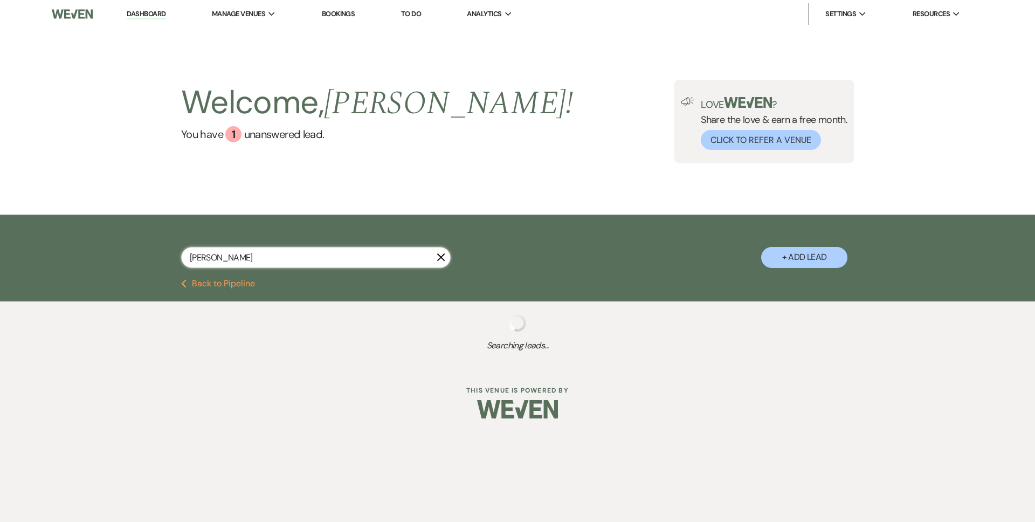
select select "7"
select select "8"
select select "10"
select select "8"
select select "5"
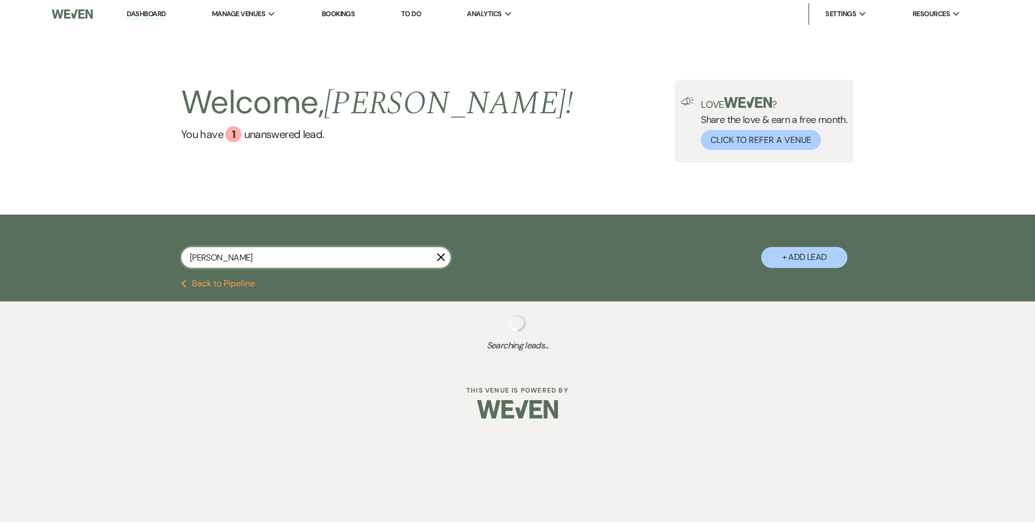
select select "8"
select select "1"
select select "8"
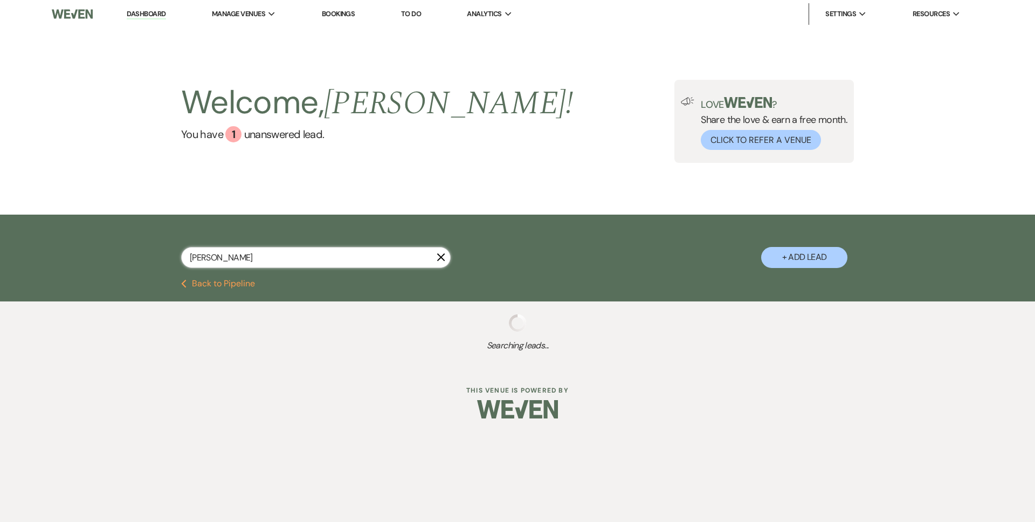
select select "5"
select select "8"
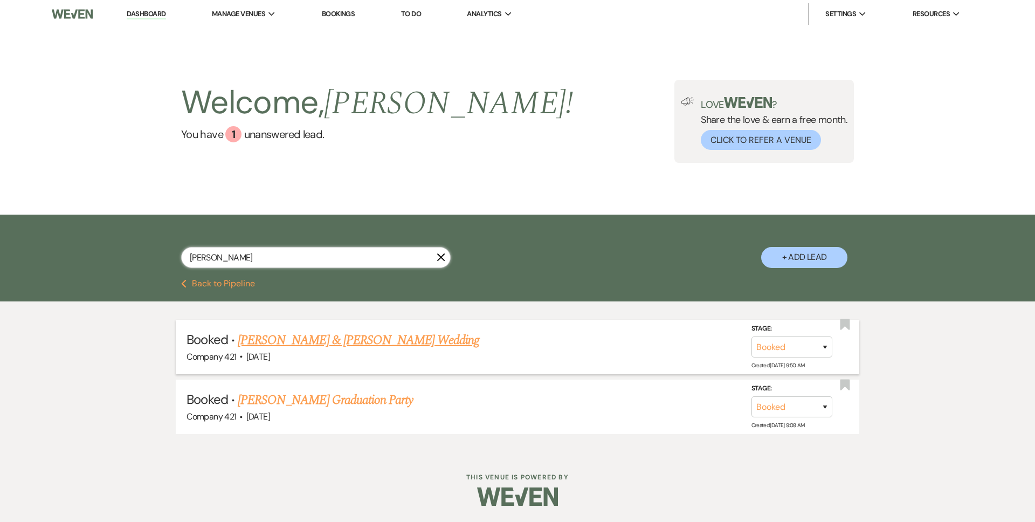
type input "[PERSON_NAME]"
click at [319, 331] on link "[PERSON_NAME] & [PERSON_NAME] Wedding" at bounding box center [358, 339] width 241 height 19
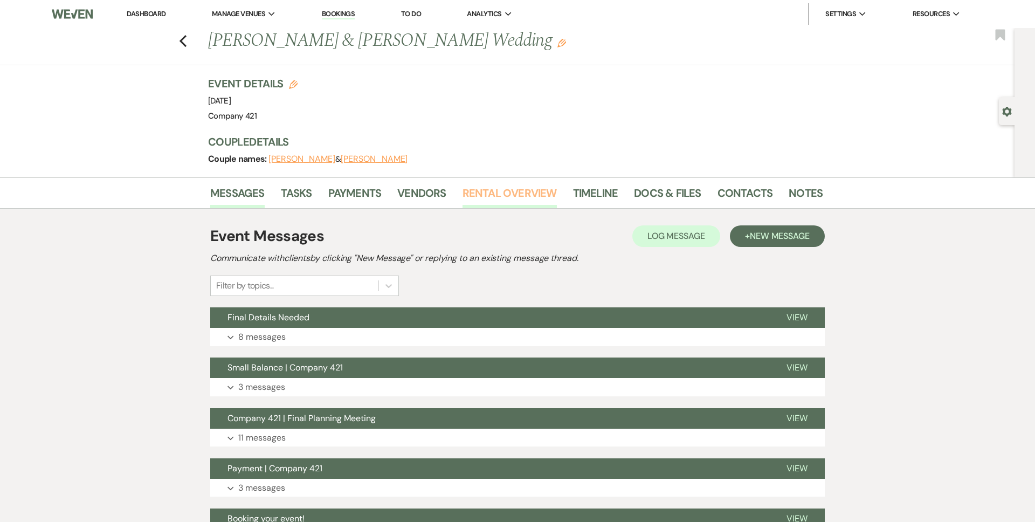
click at [504, 195] on link "Rental Overview" at bounding box center [509, 196] width 94 height 24
